Goal: Transaction & Acquisition: Purchase product/service

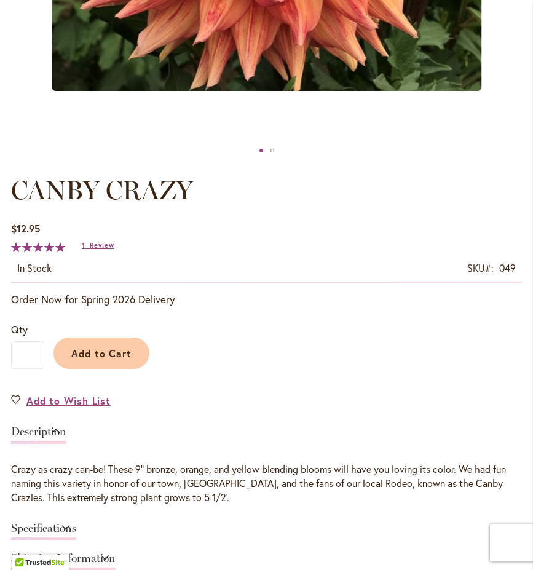
scroll to position [615, 0]
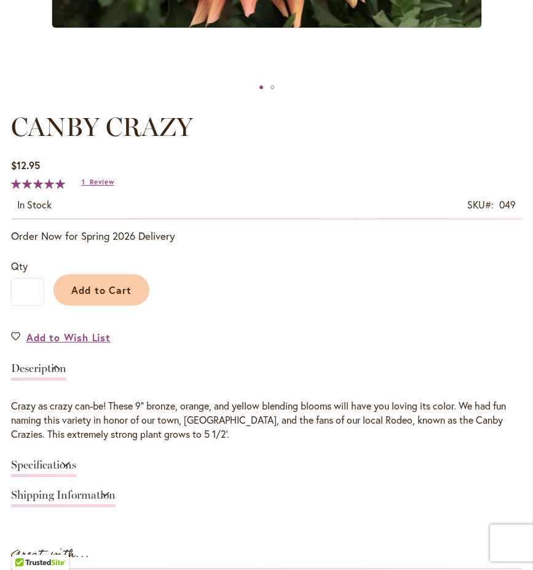
click at [271, 455] on div "Specifications" at bounding box center [266, 468] width 511 height 30
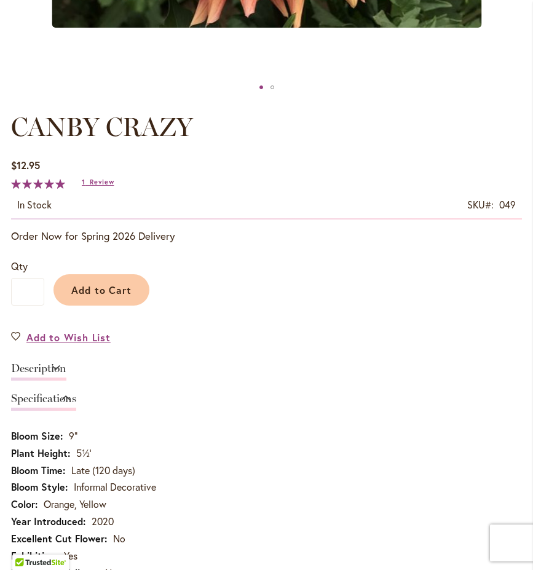
scroll to position [1001, 0]
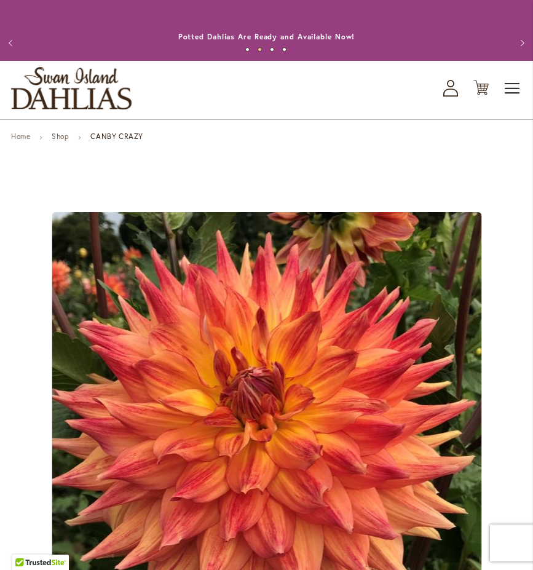
click at [515, 93] on span "Toggle Nav" at bounding box center [513, 88] width 18 height 25
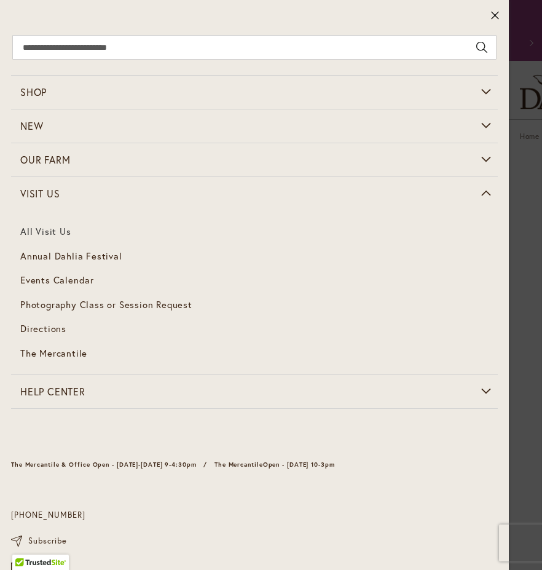
click at [49, 228] on link "All Visit Us" at bounding box center [254, 232] width 487 height 25
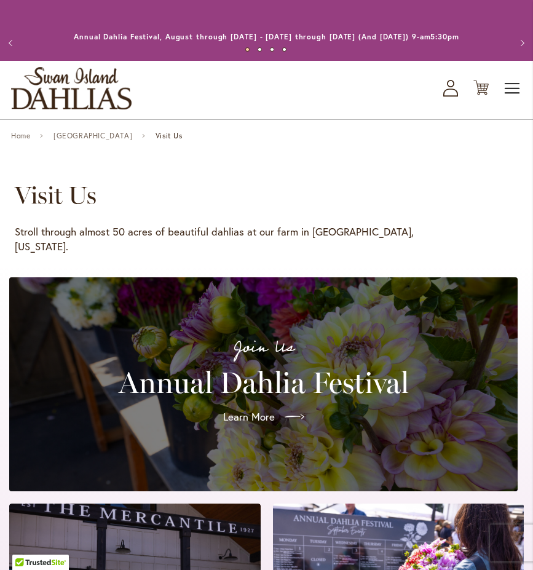
click at [514, 87] on span "Toggle Nav" at bounding box center [513, 88] width 18 height 25
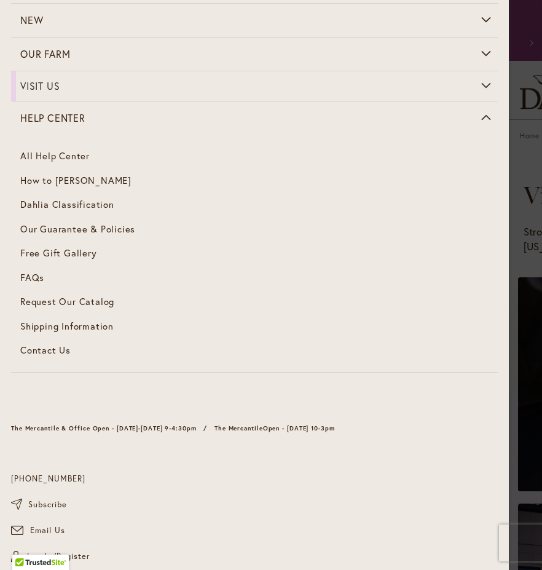
scroll to position [106, 0]
click at [81, 522] on div "The Mercantile & Office Open - Monday-Friday 9-4:30pm / The Mercantile Open - S…" at bounding box center [254, 480] width 509 height 165
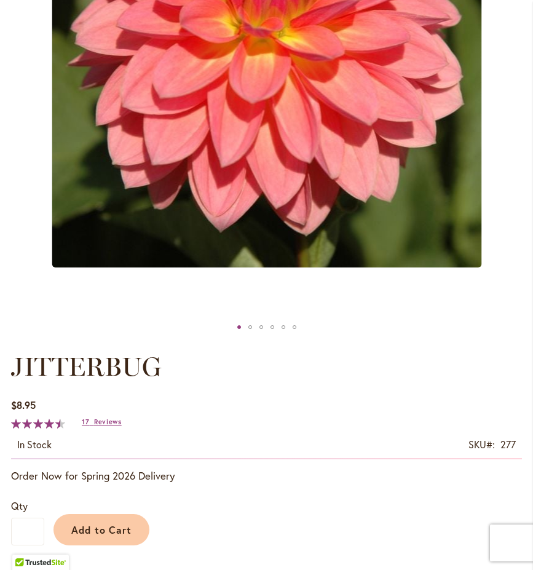
scroll to position [369, 0]
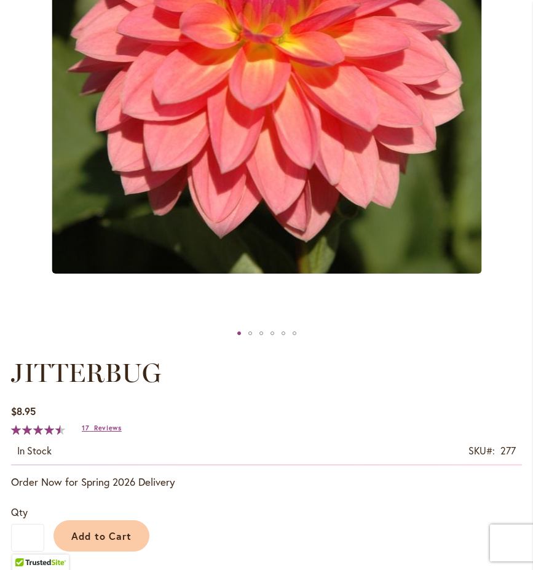
click at [259, 518] on div "Add to Cart" at bounding box center [283, 533] width 478 height 56
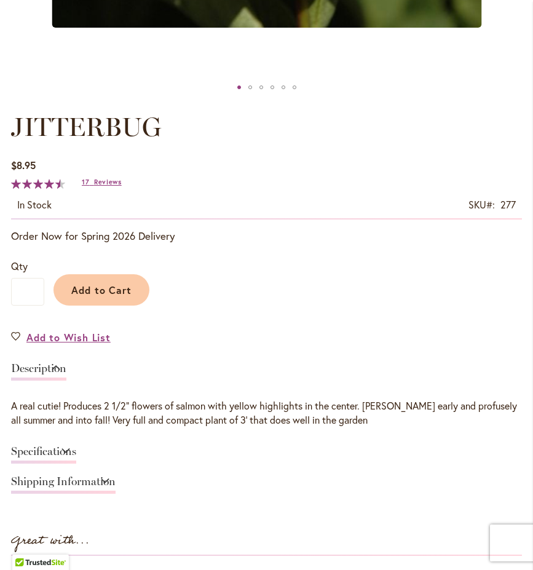
click at [245, 448] on div "Specifications" at bounding box center [266, 455] width 511 height 30
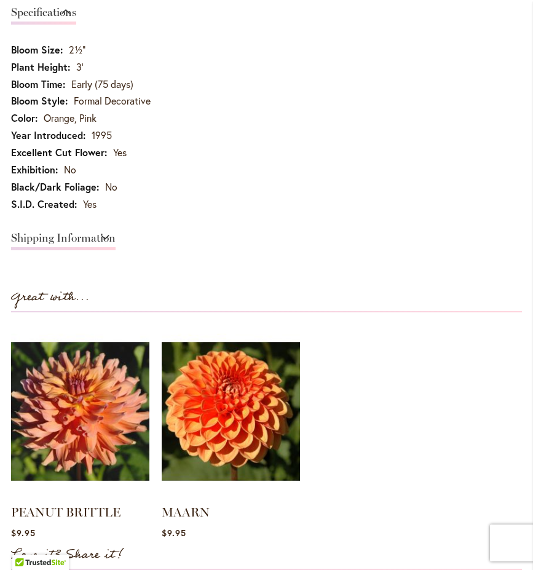
click at [394, 434] on ol "PEANUT BRITTLE Rating: 52% 4 Reviews $9.95" at bounding box center [266, 435] width 511 height 220
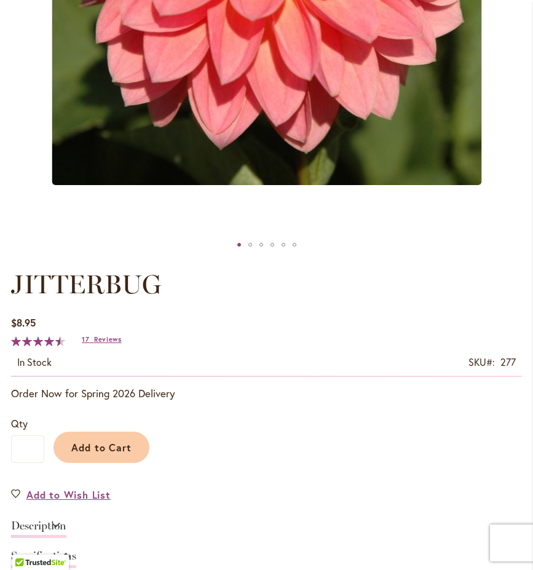
scroll to position [477, 0]
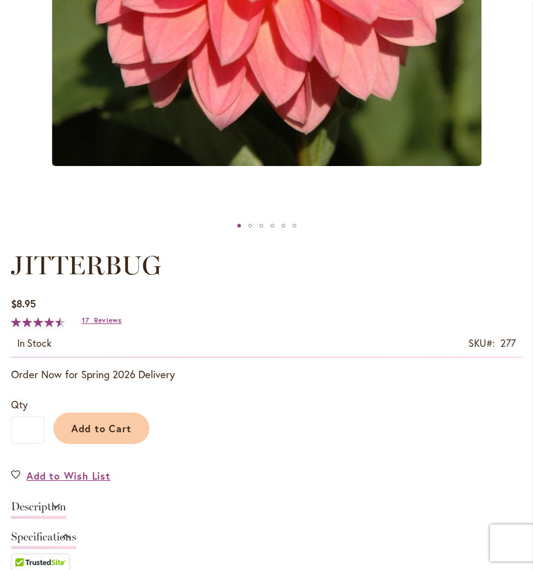
click at [231, 536] on div "Specifications" at bounding box center [266, 540] width 511 height 30
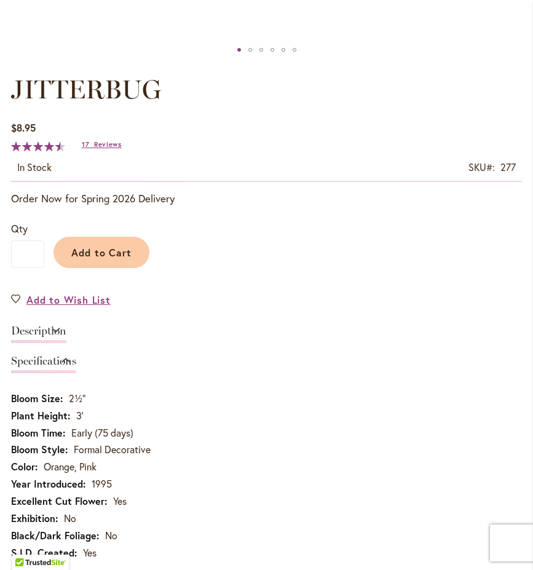
scroll to position [694, 0]
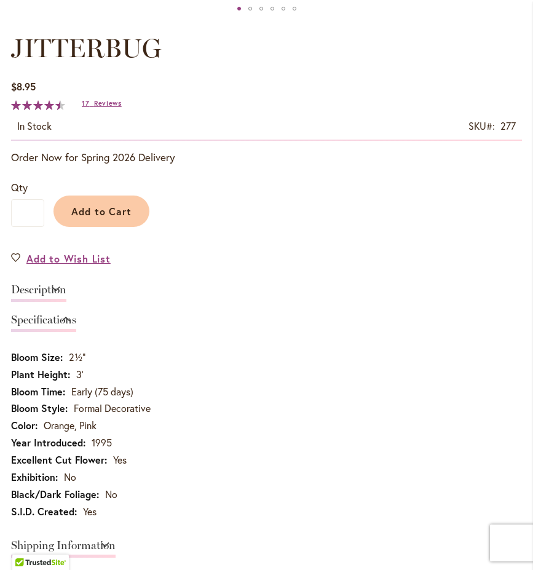
click at [356, 544] on div "Shipping Information" at bounding box center [266, 549] width 511 height 30
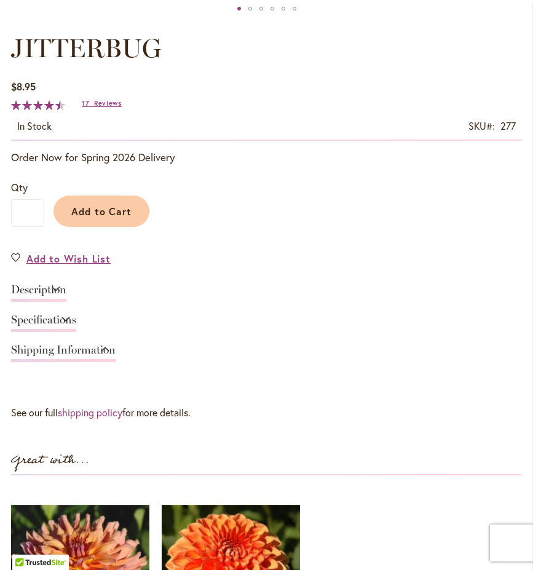
click at [284, 439] on div "JITTERBUG $8.95 In stock SKU 277 Rating: 91 % of 100 17 Reviews Add Your Review…" at bounding box center [266, 392] width 511 height 725
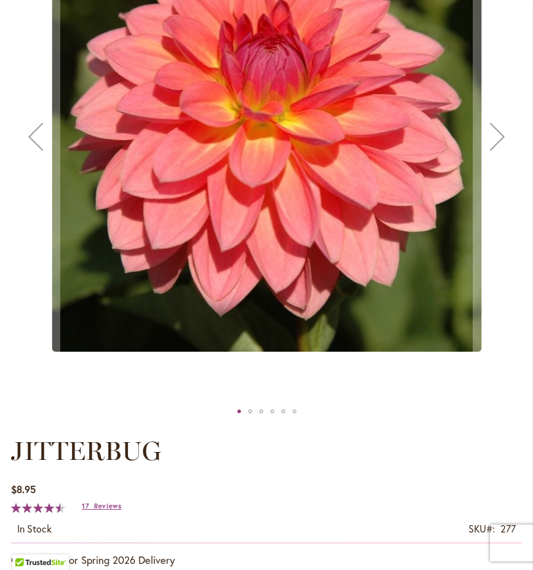
scroll to position [202, 0]
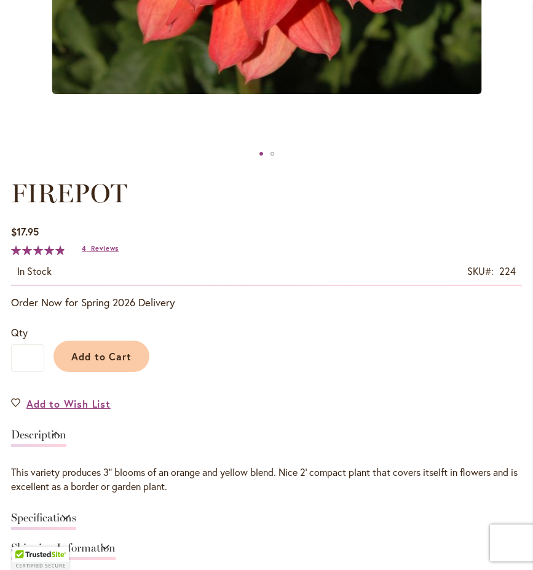
scroll to position [554, 0]
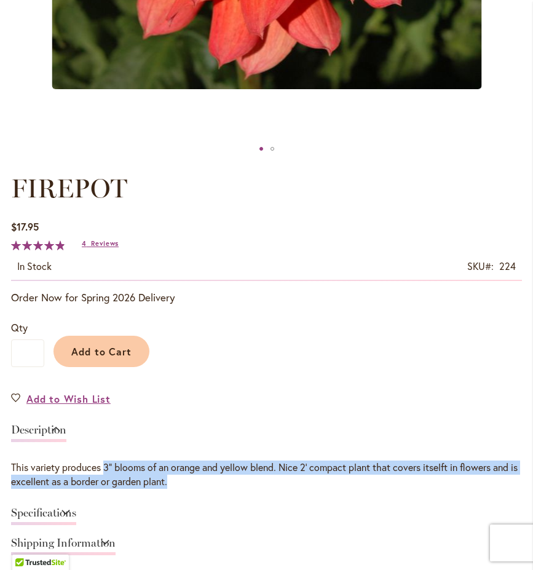
drag, startPoint x: 106, startPoint y: 466, endPoint x: 272, endPoint y: 477, distance: 167.0
click at [272, 477] on div "This variety produces 3" blooms of an orange and yellow blend. Nice 2' compact …" at bounding box center [266, 475] width 511 height 28
drag, startPoint x: 272, startPoint y: 477, endPoint x: 269, endPoint y: 467, distance: 9.7
copy div "3" blooms of an orange and yellow blend. Nice 2' compact plant that covers itse…"
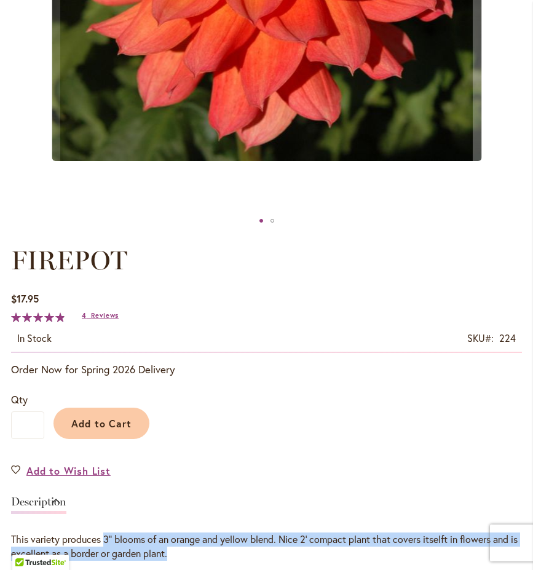
scroll to position [369, 0]
